Goal: Task Accomplishment & Management: Use online tool/utility

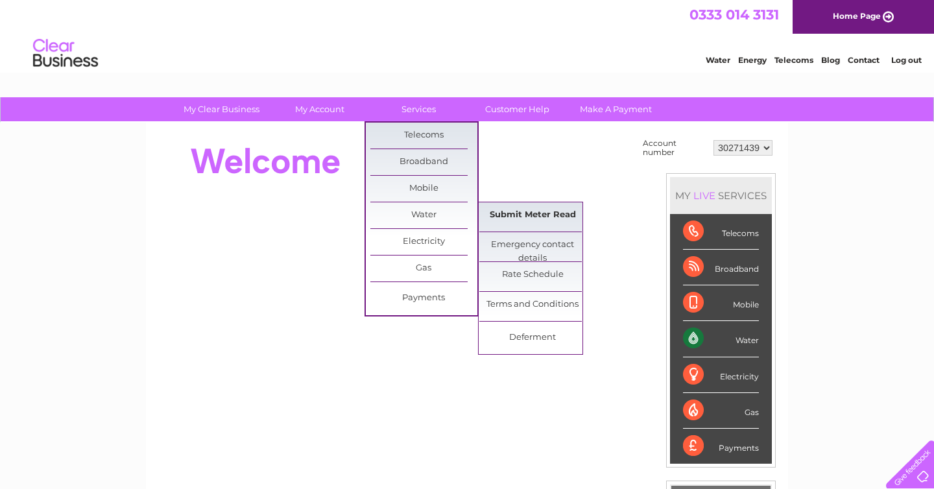
click at [497, 219] on link "Submit Meter Read" at bounding box center [532, 215] width 107 height 26
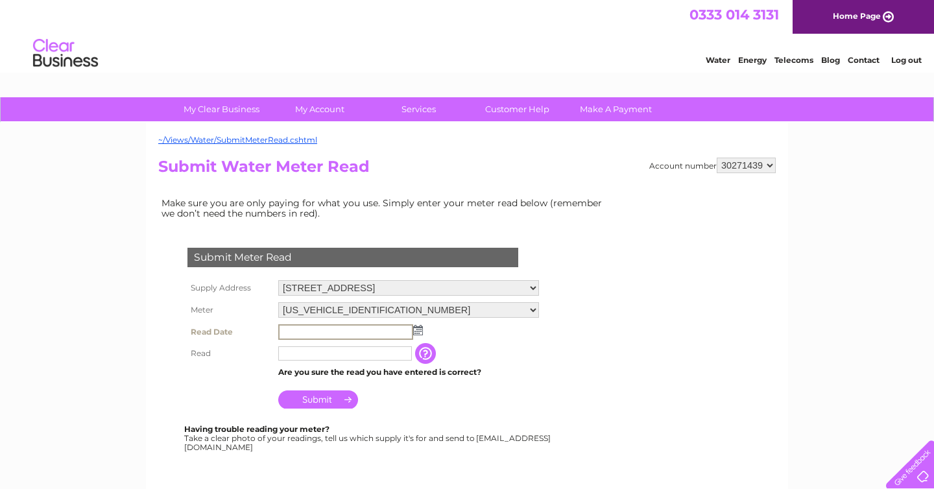
click at [353, 327] on input "text" at bounding box center [345, 332] width 135 height 16
click at [419, 334] on img at bounding box center [418, 330] width 10 height 10
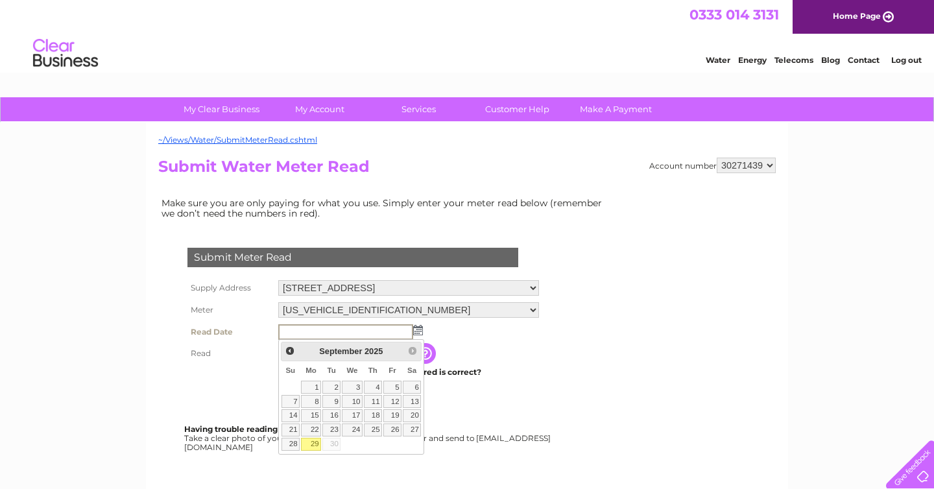
click at [314, 440] on link "29" at bounding box center [311, 444] width 20 height 13
type input "2025/09/29"
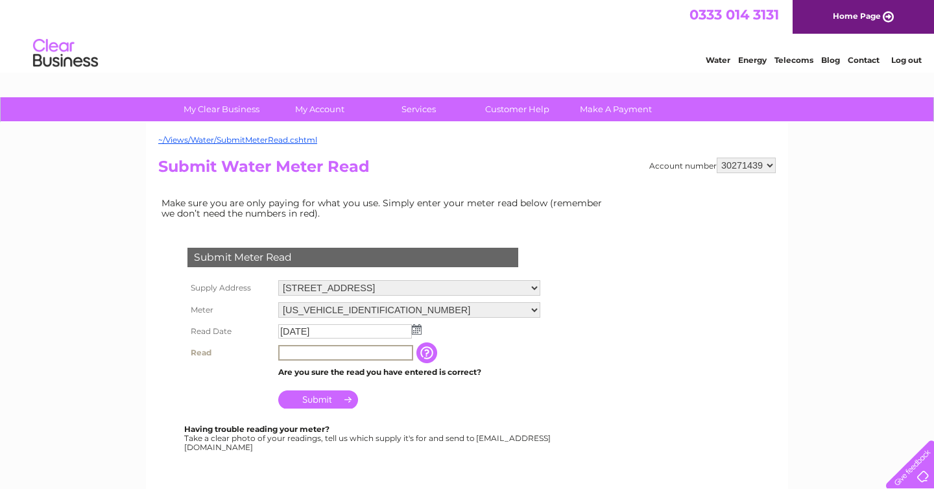
click at [304, 353] on input "text" at bounding box center [345, 353] width 135 height 16
type input "3230"
click at [315, 403] on input "Submit" at bounding box center [318, 399] width 80 height 18
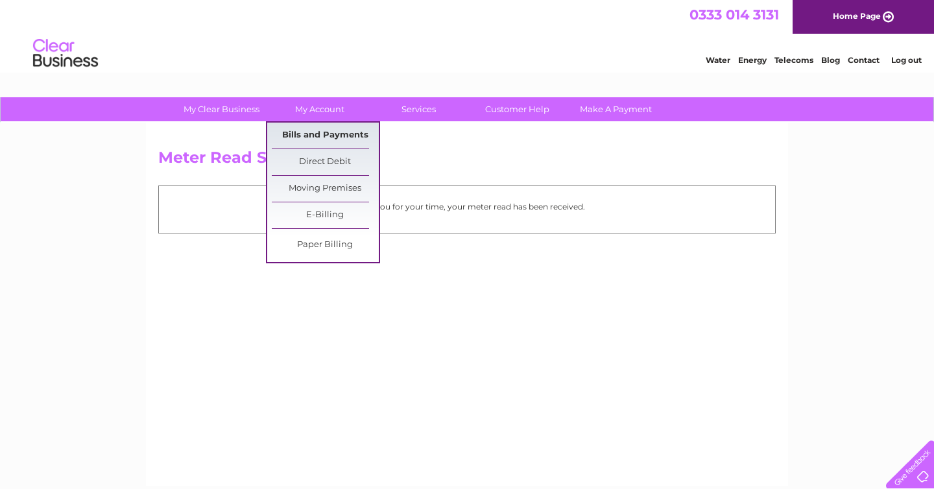
click at [296, 134] on link "Bills and Payments" at bounding box center [325, 136] width 107 height 26
click at [323, 133] on link "Bills and Payments" at bounding box center [325, 136] width 107 height 26
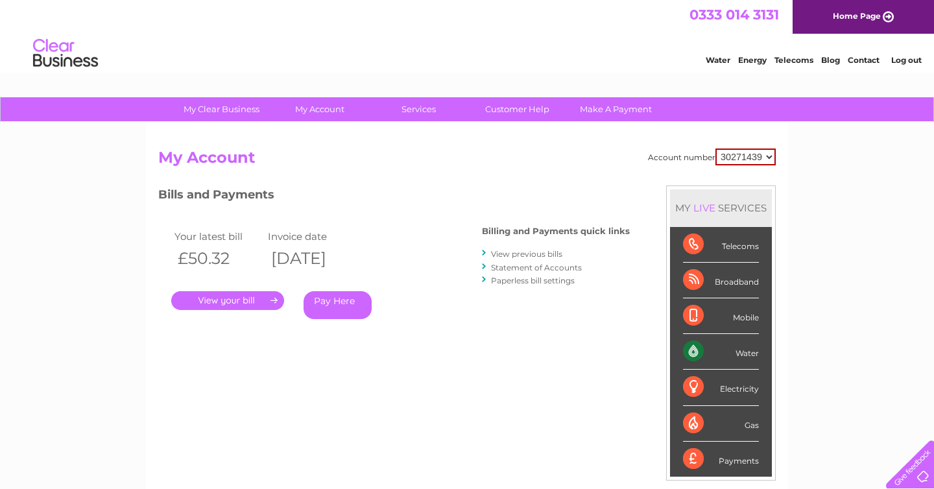
click at [251, 297] on link "." at bounding box center [227, 300] width 113 height 19
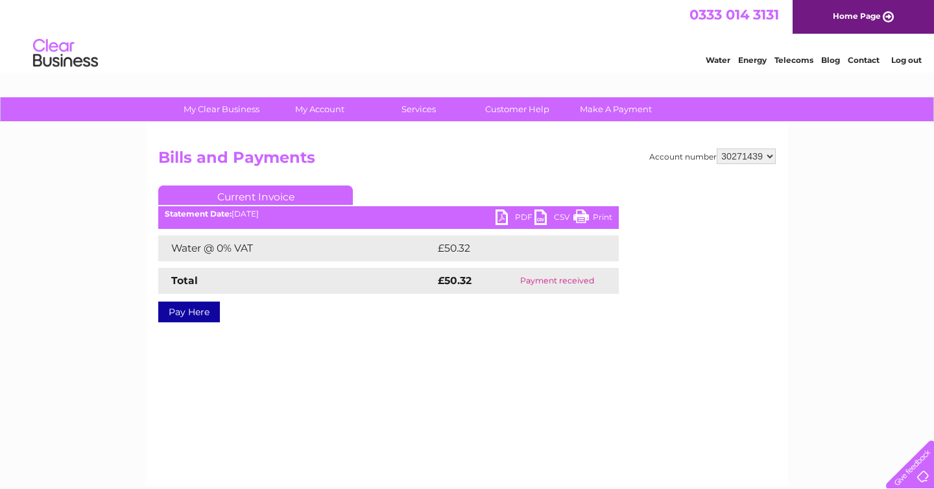
click at [503, 220] on link "PDF" at bounding box center [514, 218] width 39 height 19
